Goal: Task Accomplishment & Management: Manage account settings

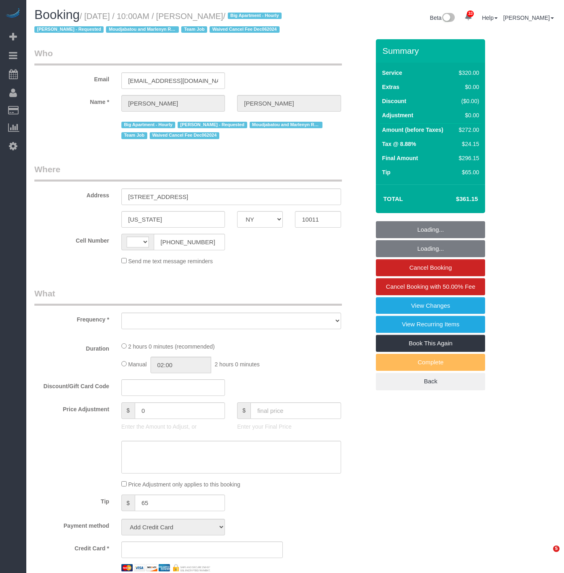
select select "NY"
select select "string:[GEOGRAPHIC_DATA]"
select select "object:3331"
select select "string:stripe-pm_1KLpgX4VGloSiKo7ke0Lv0h0"
select select "2"
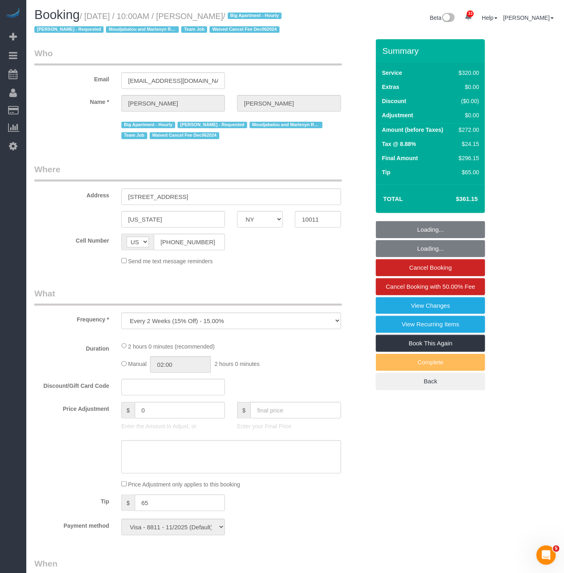
select select "spot1"
select select "number:89"
select select "number:90"
select select "number:14"
select select "number:5"
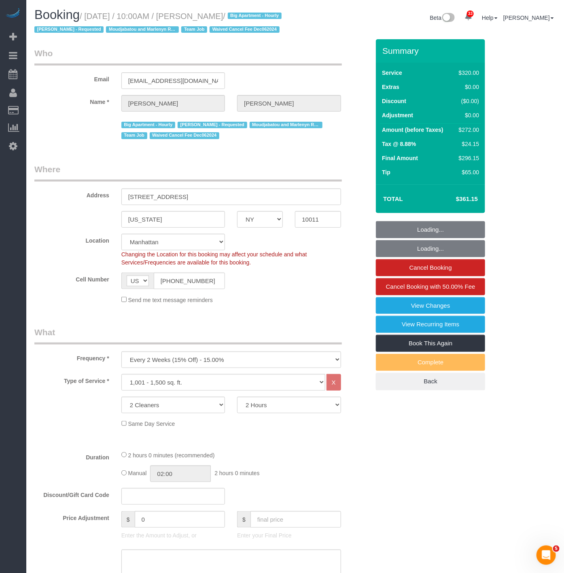
select select "object:3953"
select select "spot46"
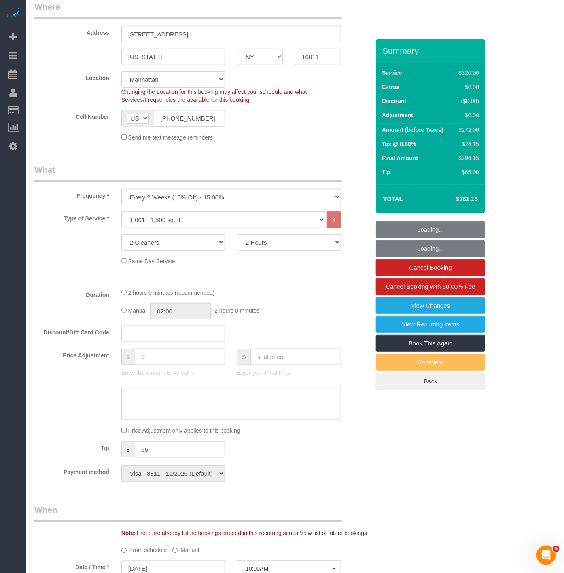
scroll to position [180, 0]
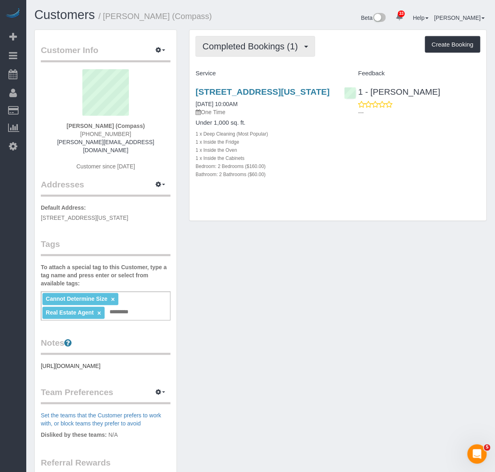
click at [254, 49] on span "Completed Bookings (1)" at bounding box center [252, 46] width 99 height 10
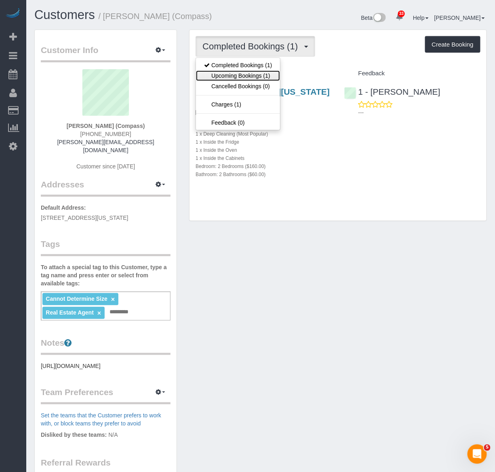
click at [252, 75] on link "Upcoming Bookings (1)" at bounding box center [238, 75] width 84 height 11
